Goal: Information Seeking & Learning: Learn about a topic

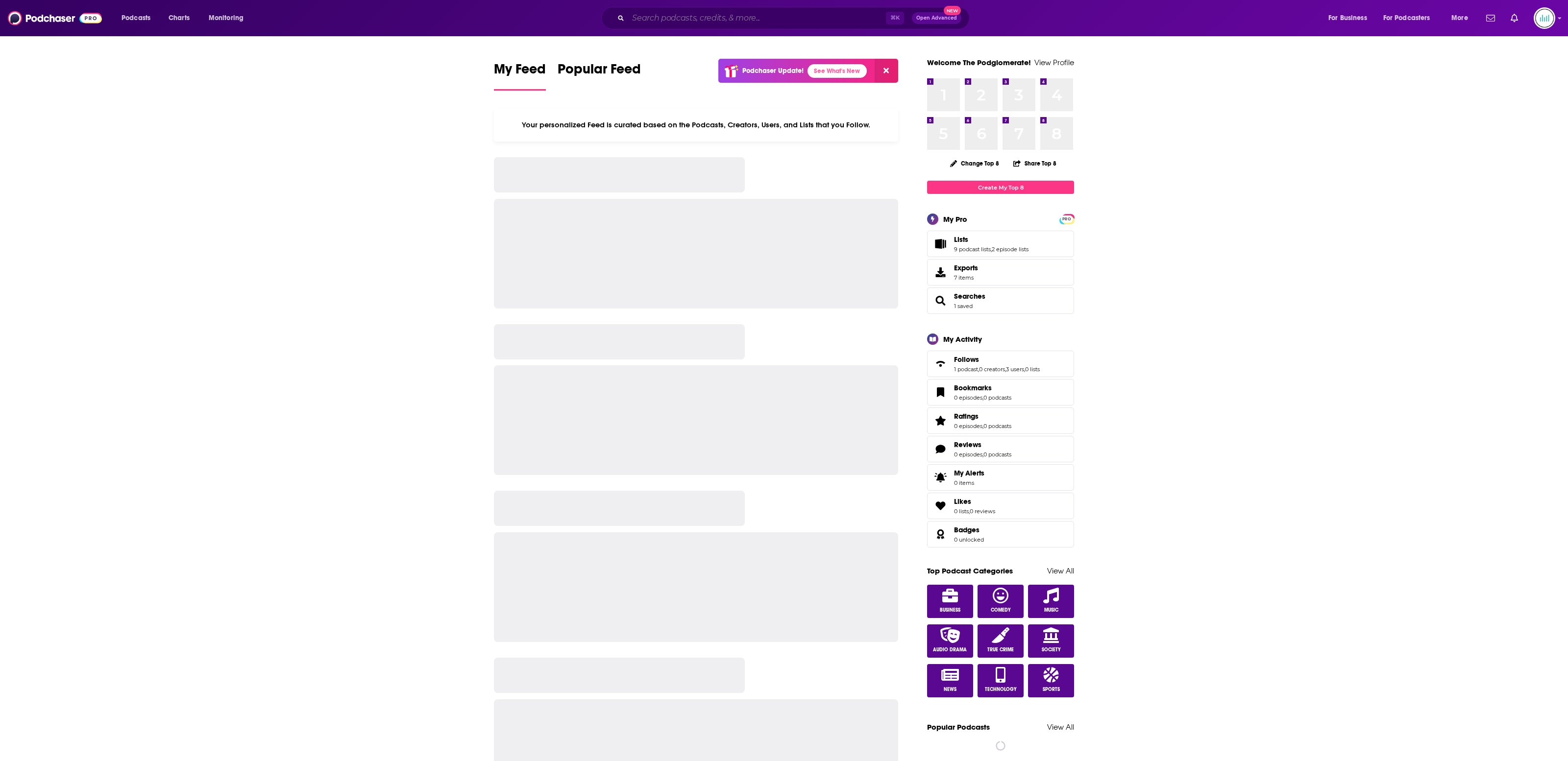
click at [660, 17] on input "Search podcasts, credits, & more..." at bounding box center [757, 18] width 258 height 16
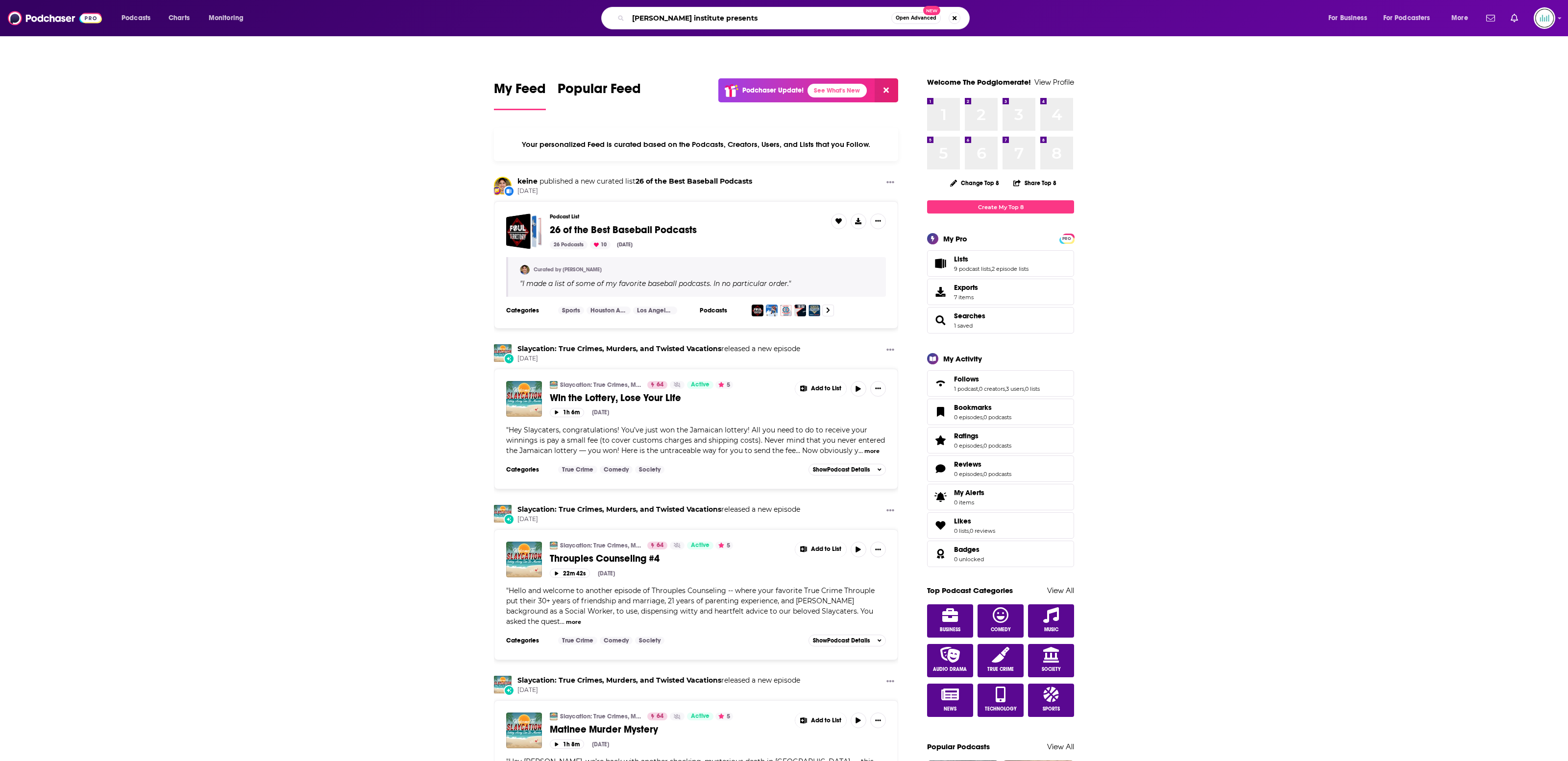
type input "[PERSON_NAME] institute presents"
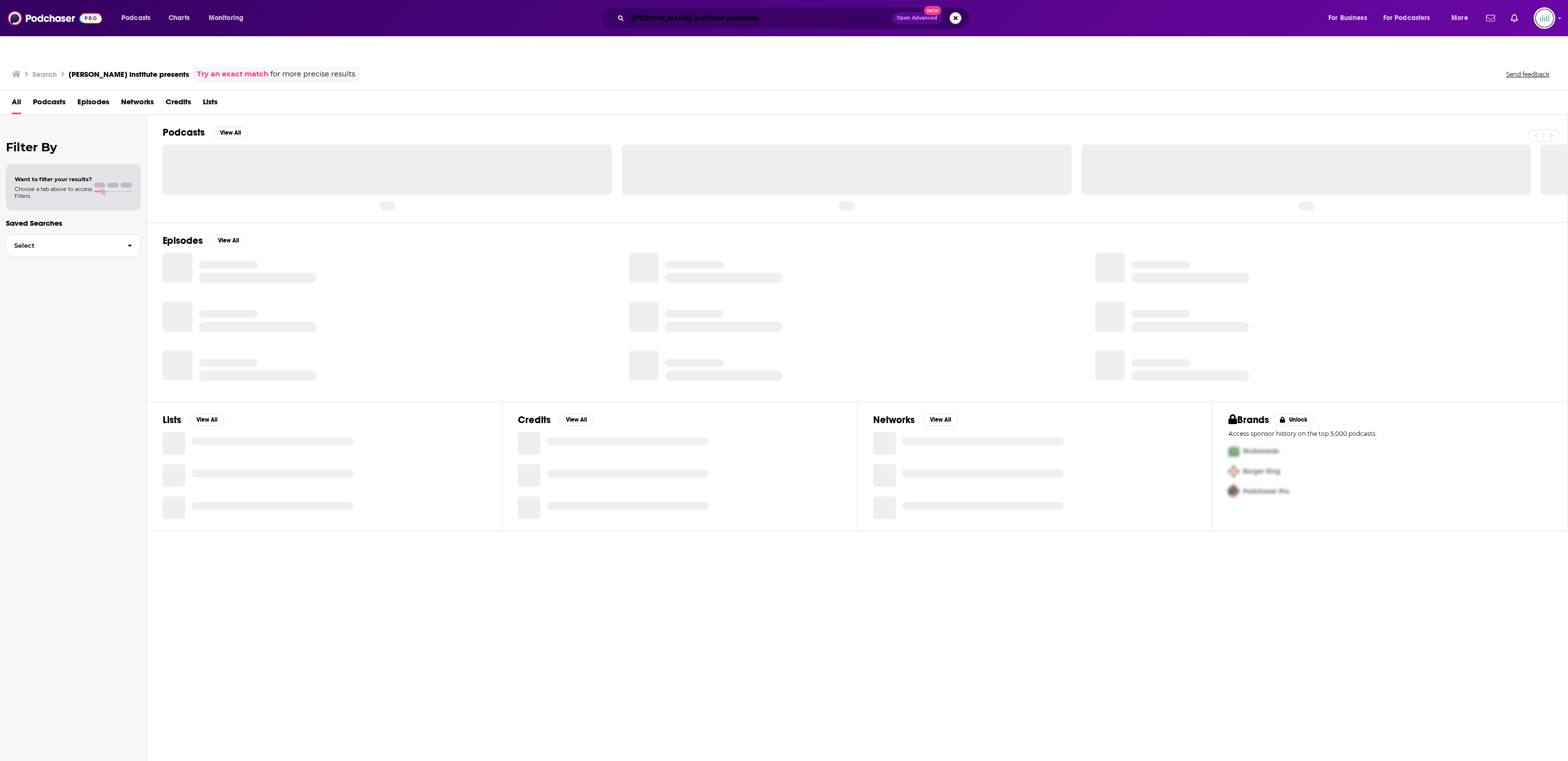
click at [702, 21] on input "[PERSON_NAME] institute presents" at bounding box center [760, 18] width 264 height 16
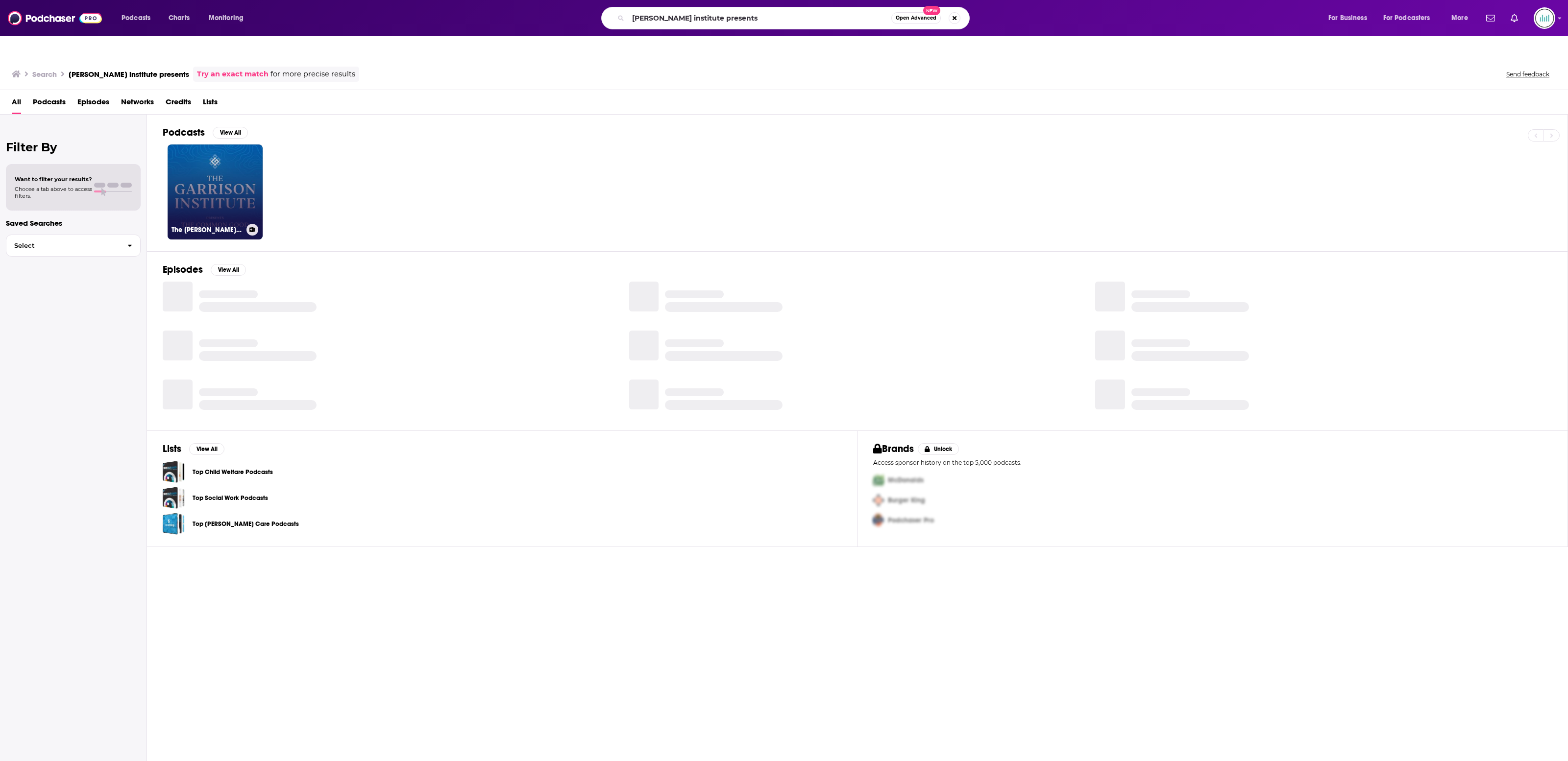
click at [249, 180] on link "The [PERSON_NAME] Institute Presents: The Common Good" at bounding box center [214, 192] width 95 height 95
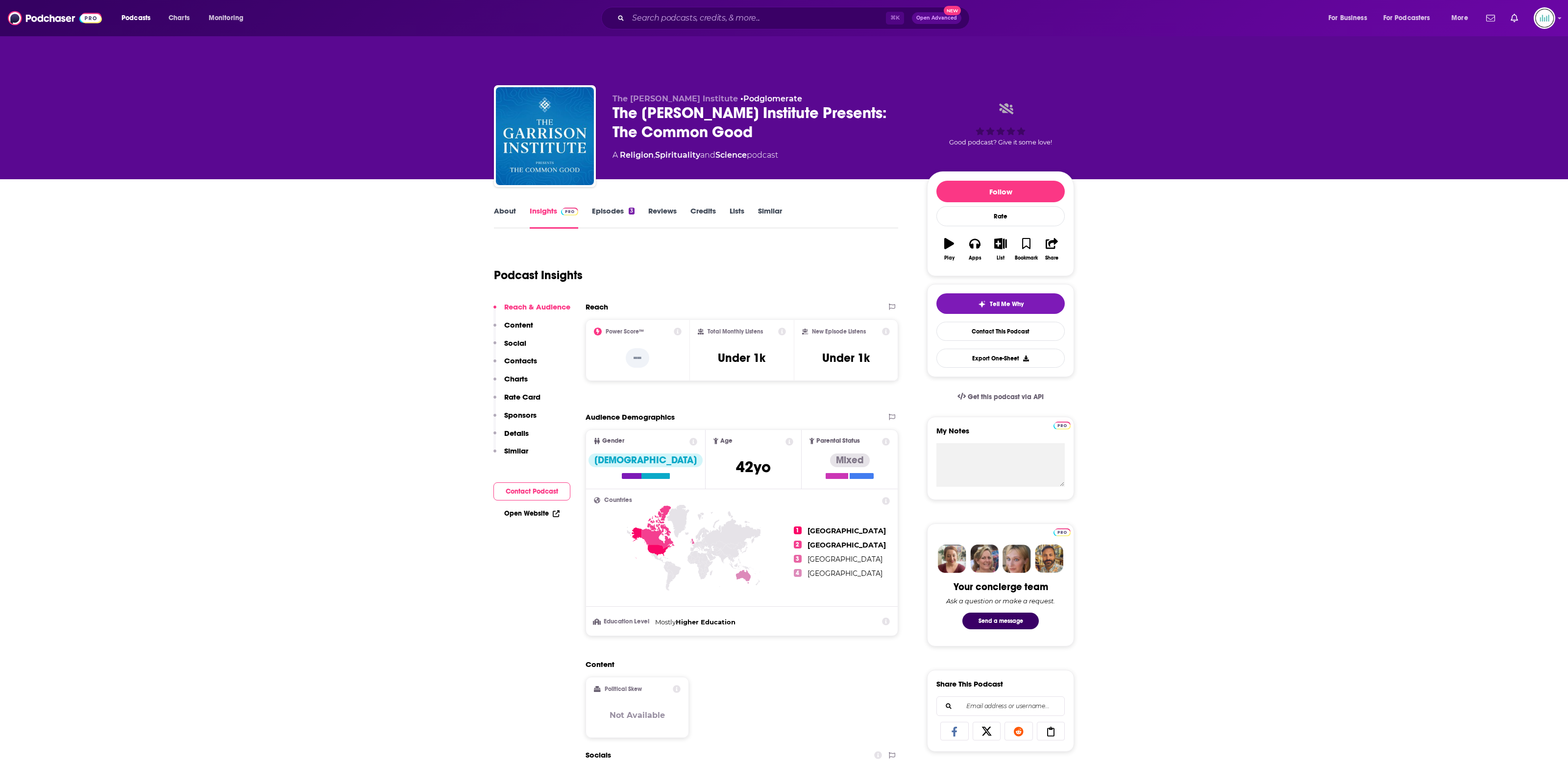
click at [512, 374] on p "Charts" at bounding box center [516, 379] width 23 height 9
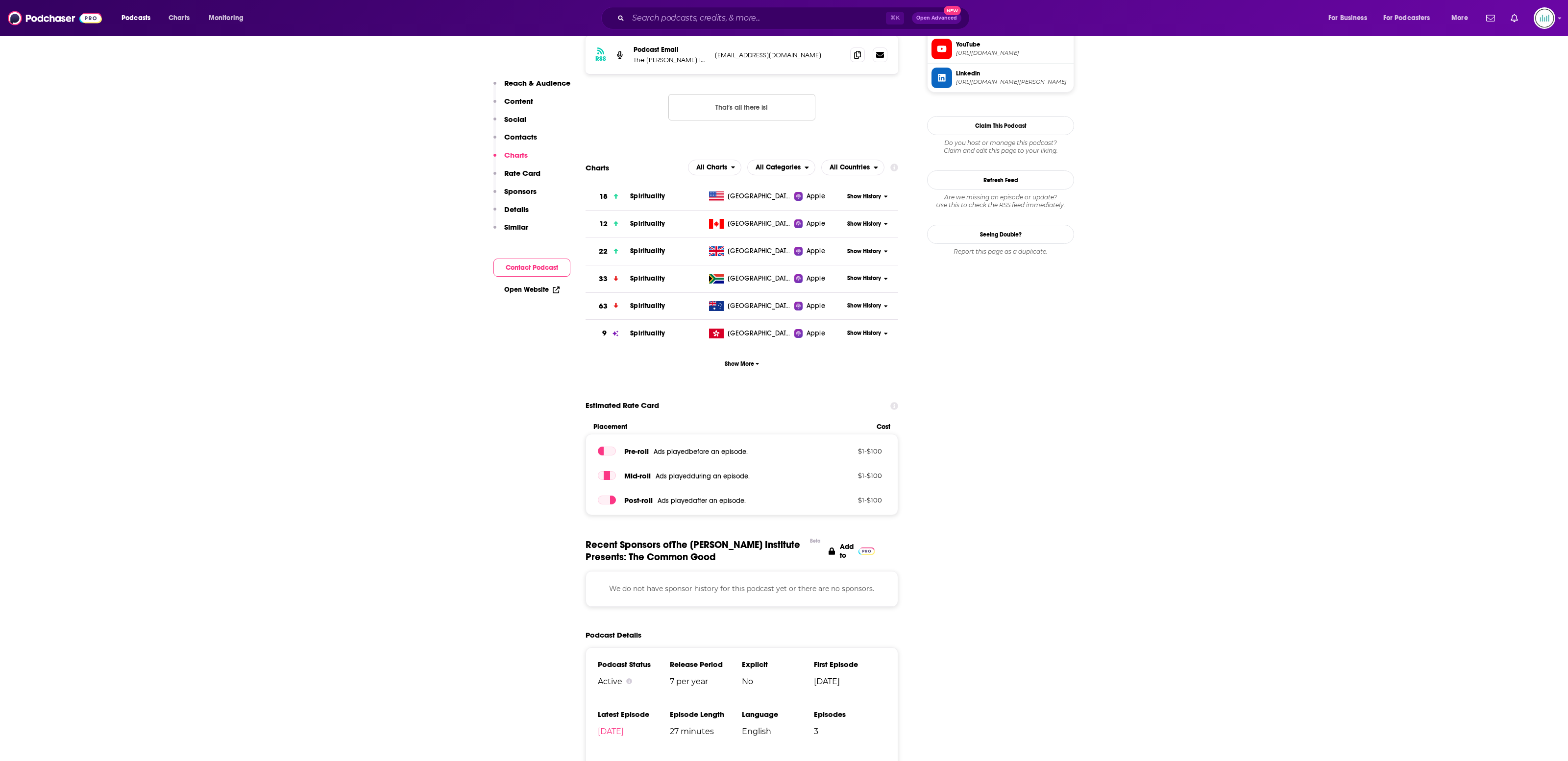
scroll to position [855, 0]
click at [863, 191] on span "Show History" at bounding box center [864, 195] width 34 height 8
